Goal: Task Accomplishment & Management: Complete application form

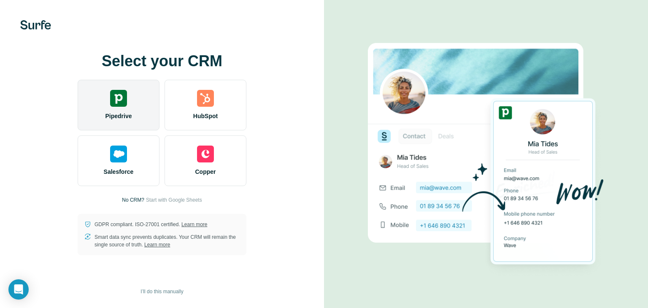
click at [103, 112] on div "Pipedrive" at bounding box center [119, 105] width 82 height 51
click at [105, 107] on div "Pipedrive" at bounding box center [119, 105] width 82 height 51
